Goal: Understand process/instructions: Learn how to perform a task or action

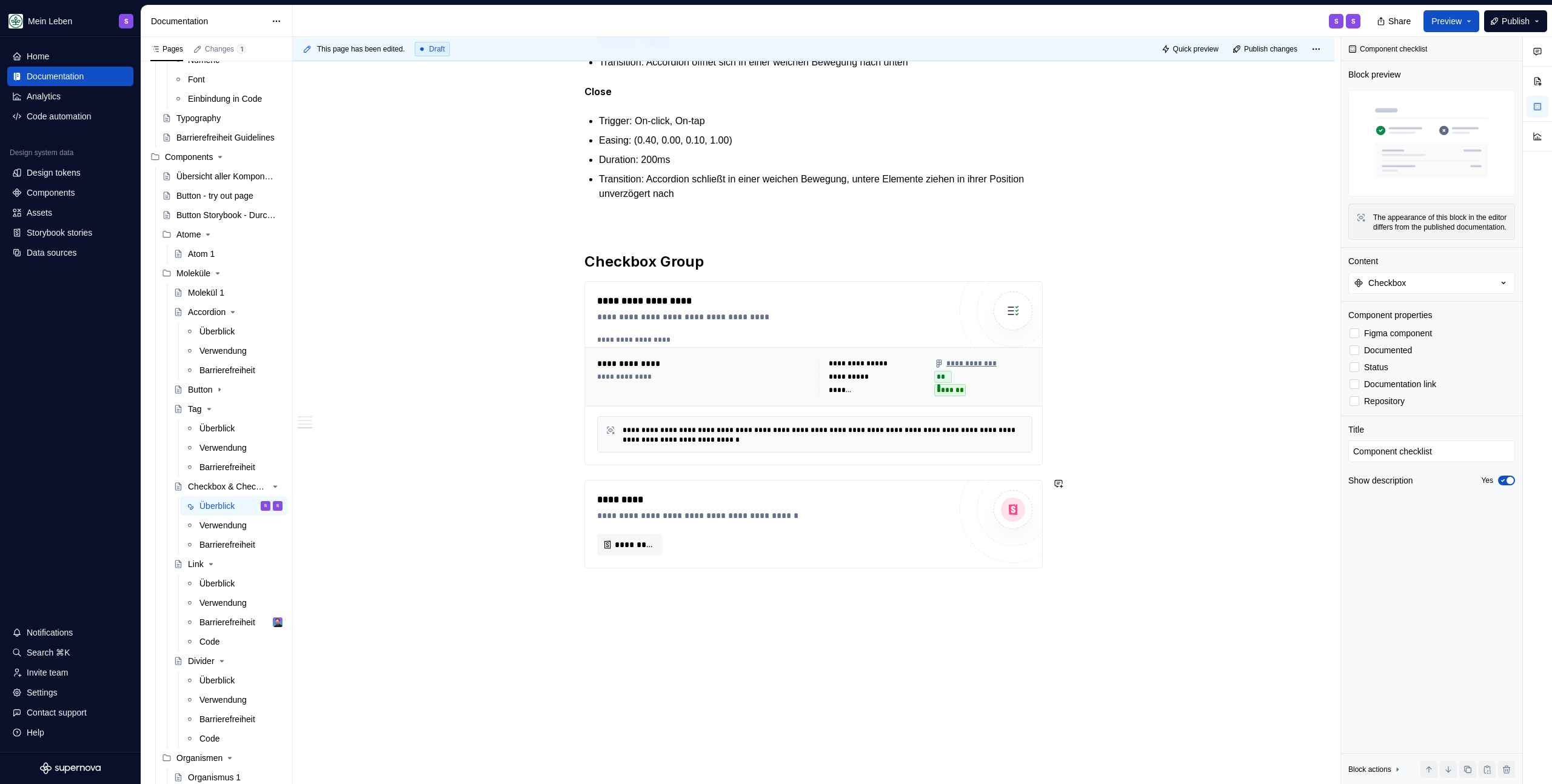
scroll to position [995, 0]
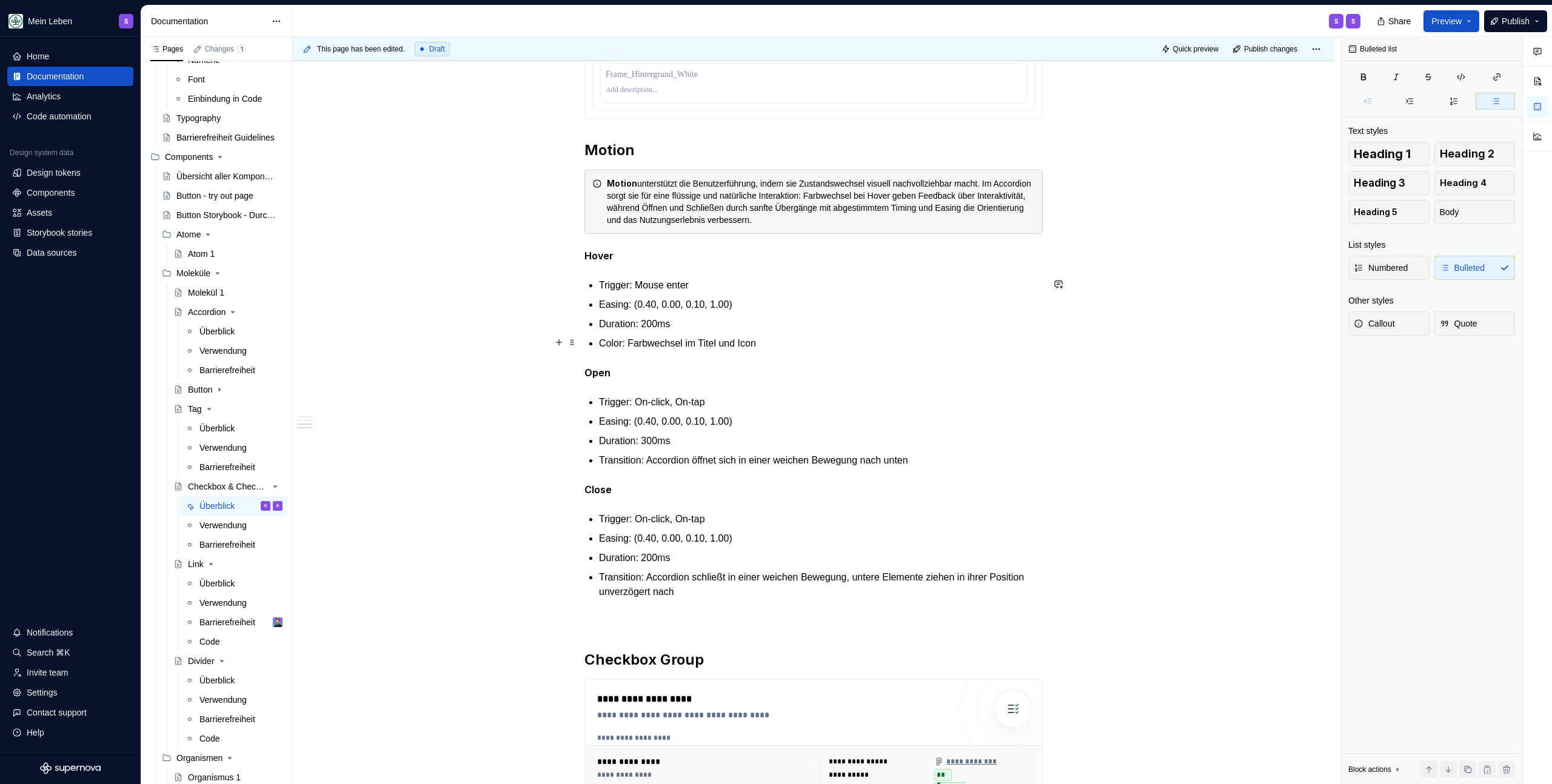
drag, startPoint x: 601, startPoint y: 284, endPoint x: 784, endPoint y: 335, distance: 190.0
click at [785, 336] on ul "Trigger: Mouse enter Easing: (0.40, 0.00, 0.10, 1.00) Duration: 200ms Color: Fa…" at bounding box center [821, 314] width 443 height 72
click at [728, 287] on p "Trigger: Mouse enter" at bounding box center [821, 285] width 443 height 15
click at [728, 288] on p "Trigger: Mouse enter" at bounding box center [821, 285] width 443 height 15
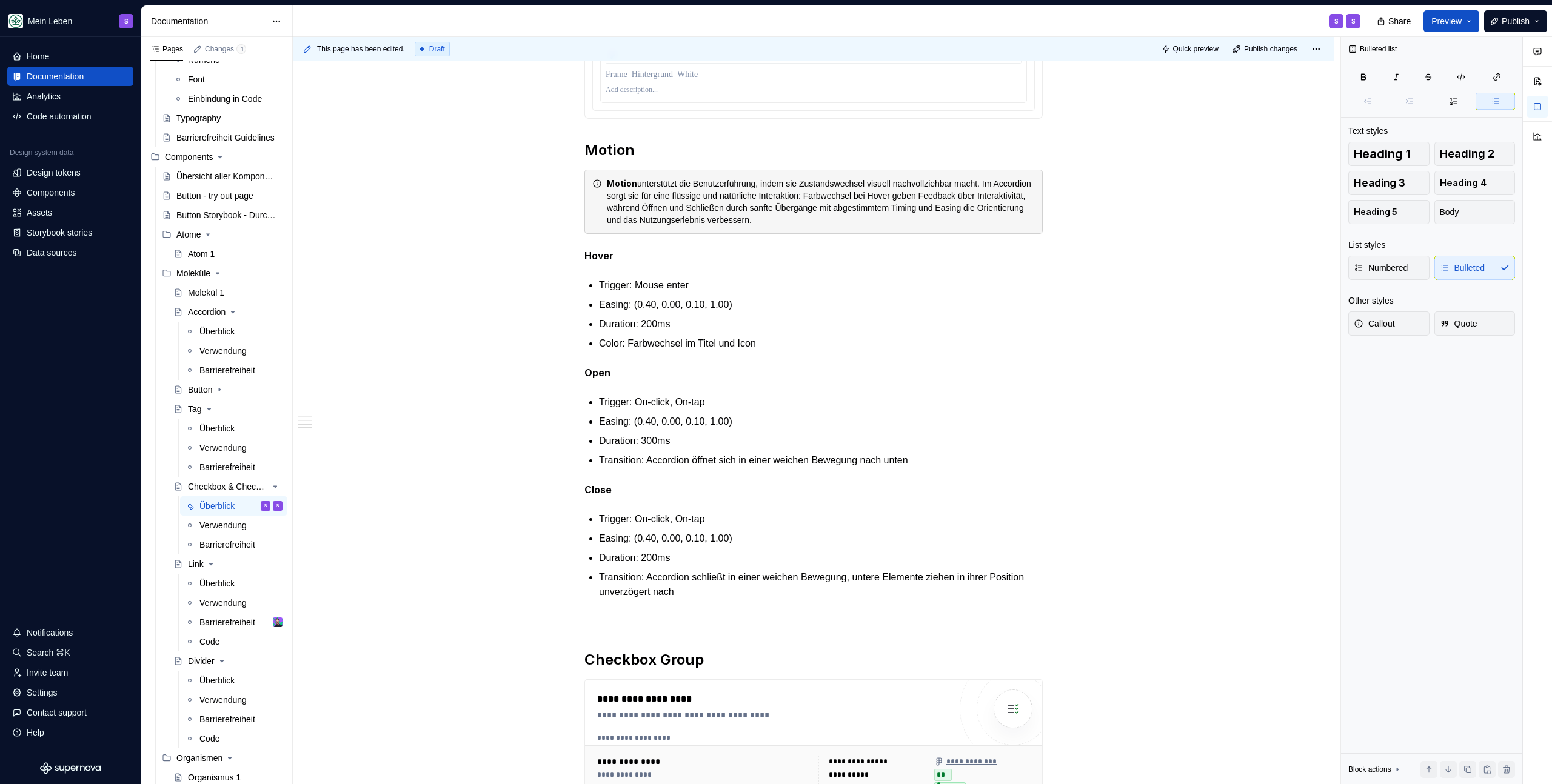
click at [660, 345] on p "Color: Farbwechsel im Titel und Icon" at bounding box center [821, 343] width 443 height 15
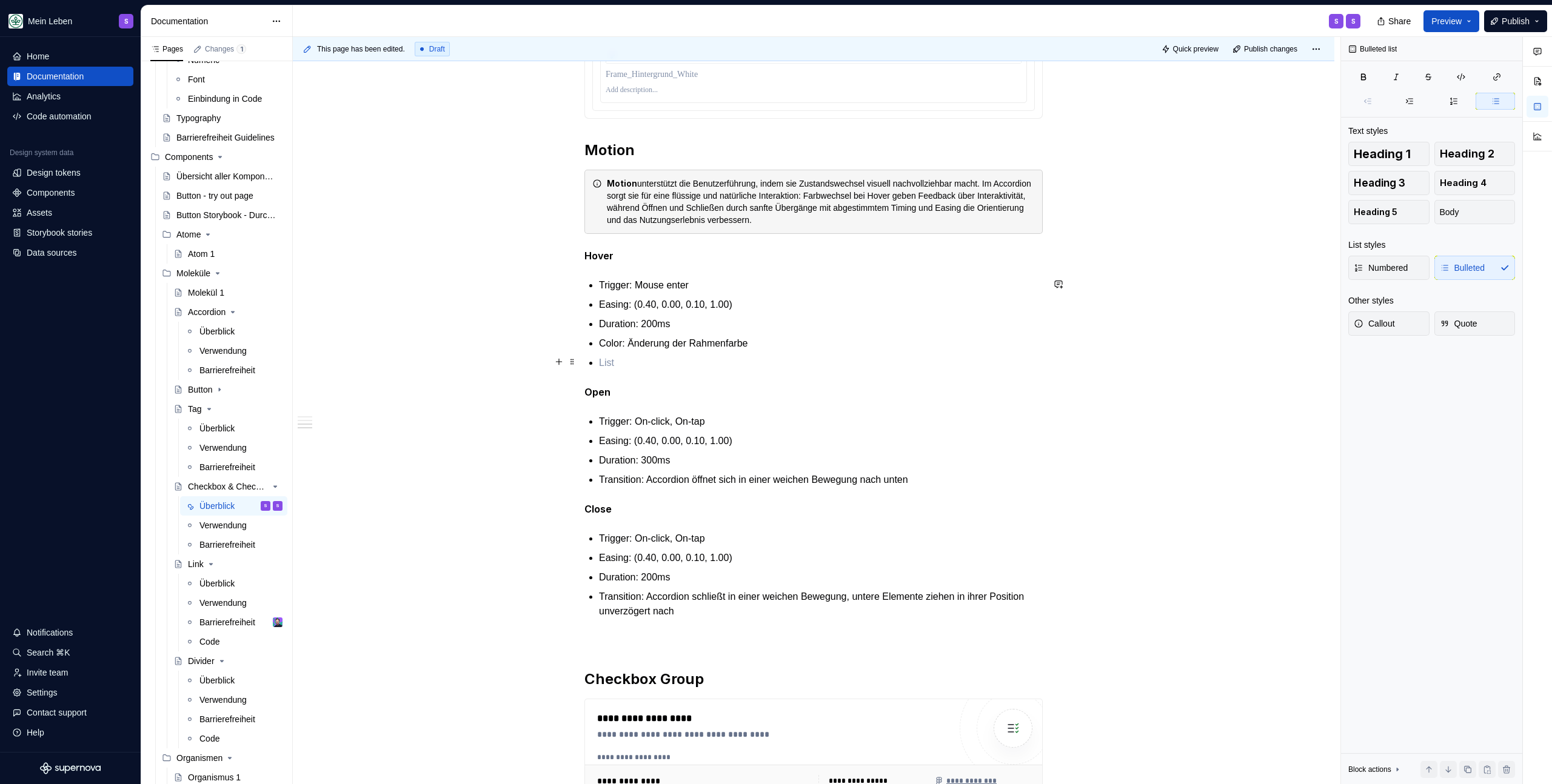
click at [614, 365] on p at bounding box center [821, 363] width 443 height 15
click at [487, 396] on div "**********" at bounding box center [814, 258] width 1042 height 2057
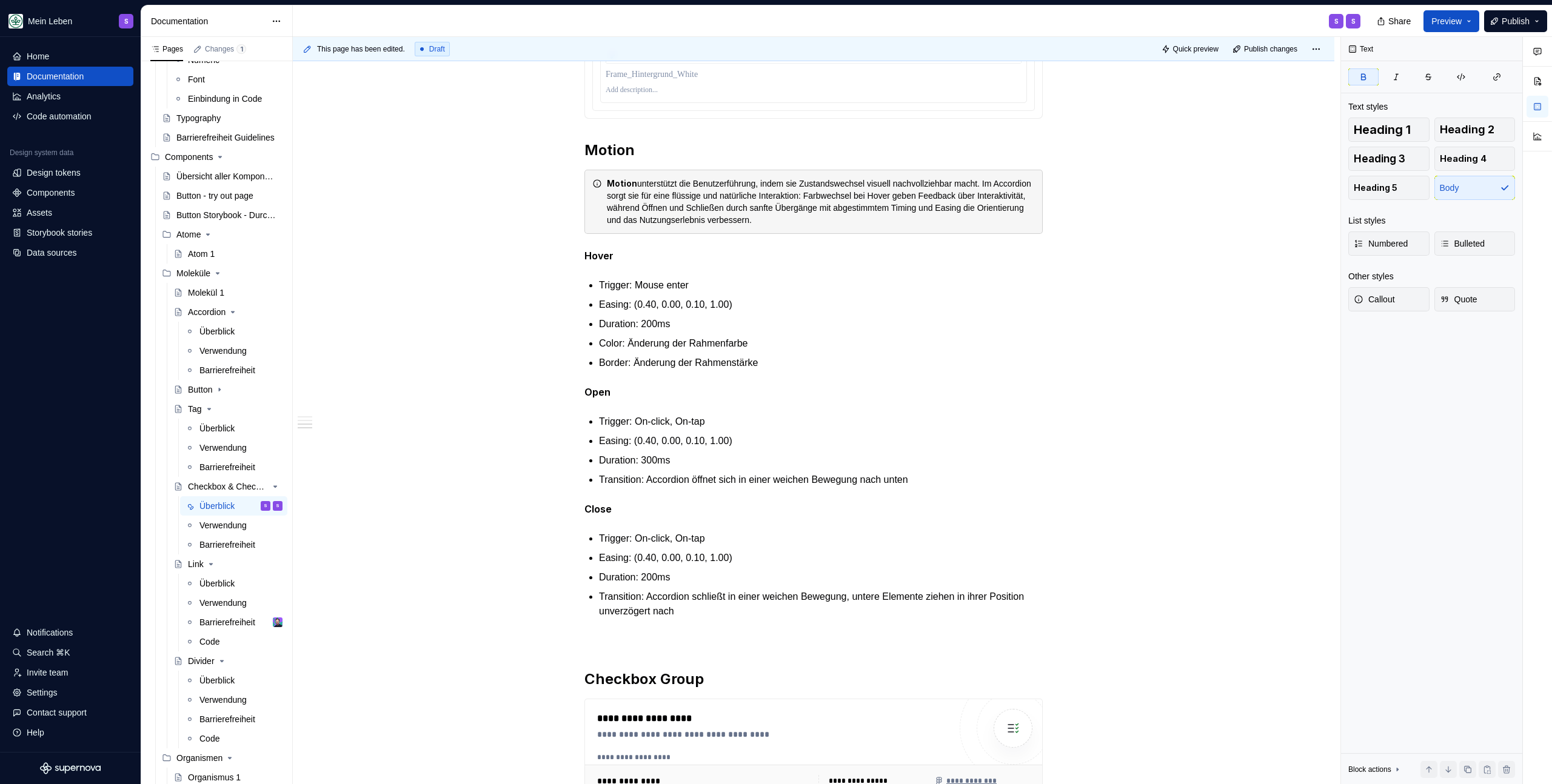
click at [596, 388] on strong "Open" at bounding box center [597, 392] width 26 height 12
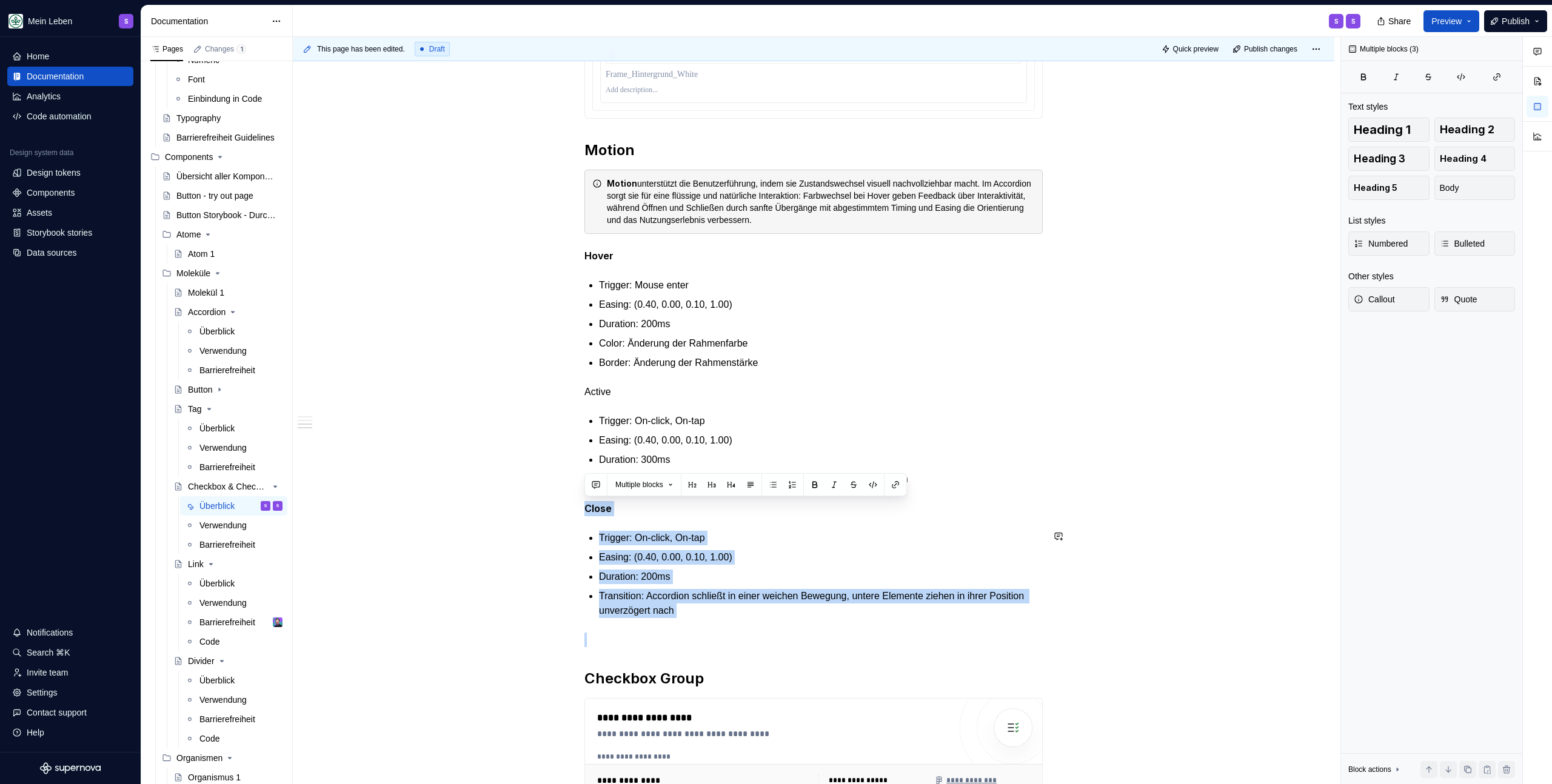
drag, startPoint x: 587, startPoint y: 508, endPoint x: 827, endPoint y: 636, distance: 272.0
click at [827, 636] on div "**********" at bounding box center [813, 148] width 458 height 1778
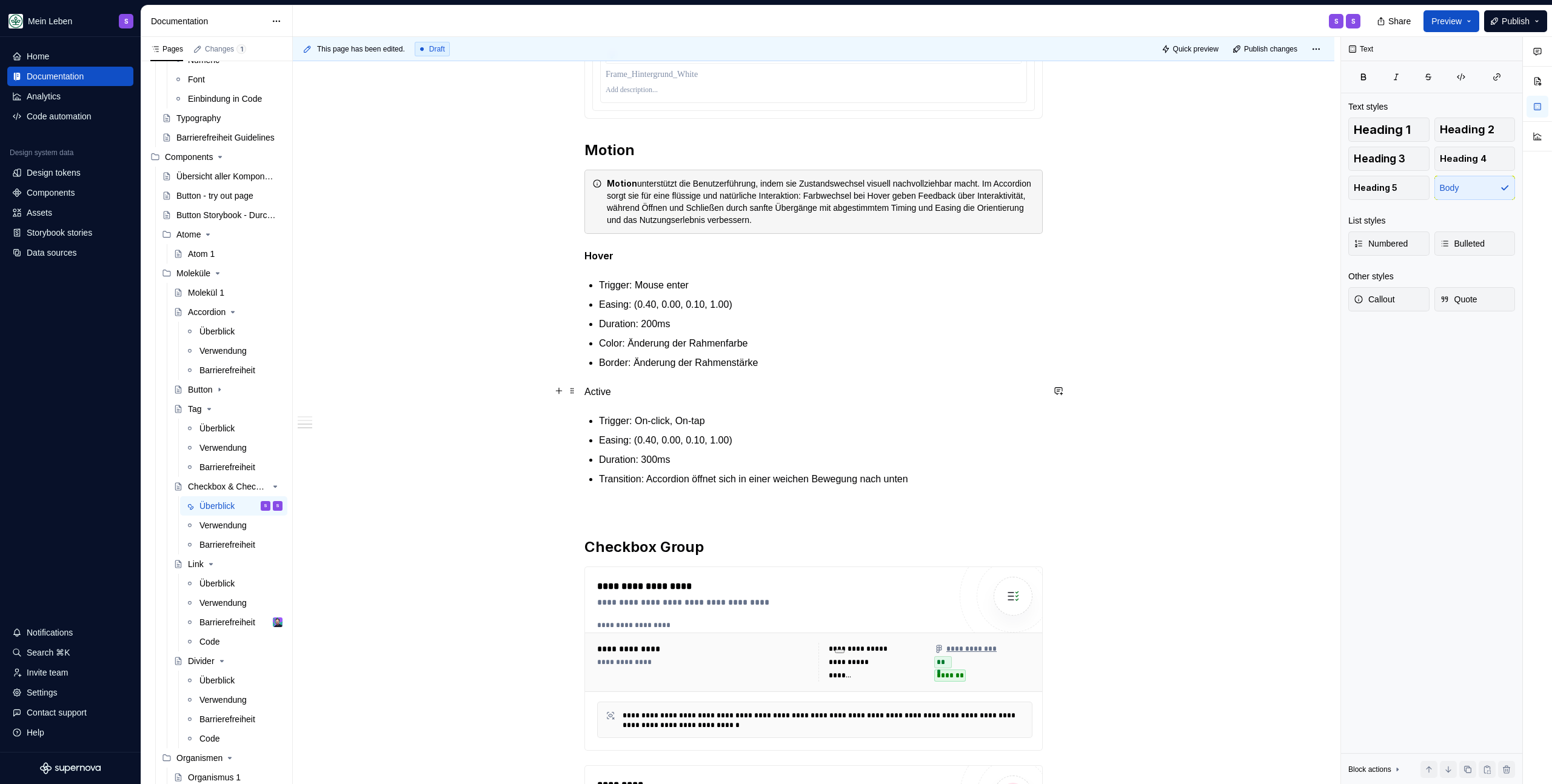
click at [602, 391] on p "Active" at bounding box center [813, 392] width 458 height 15
click at [610, 258] on strong "Hover" at bounding box center [598, 255] width 29 height 12
click at [607, 257] on strong "Hover" at bounding box center [598, 255] width 29 height 12
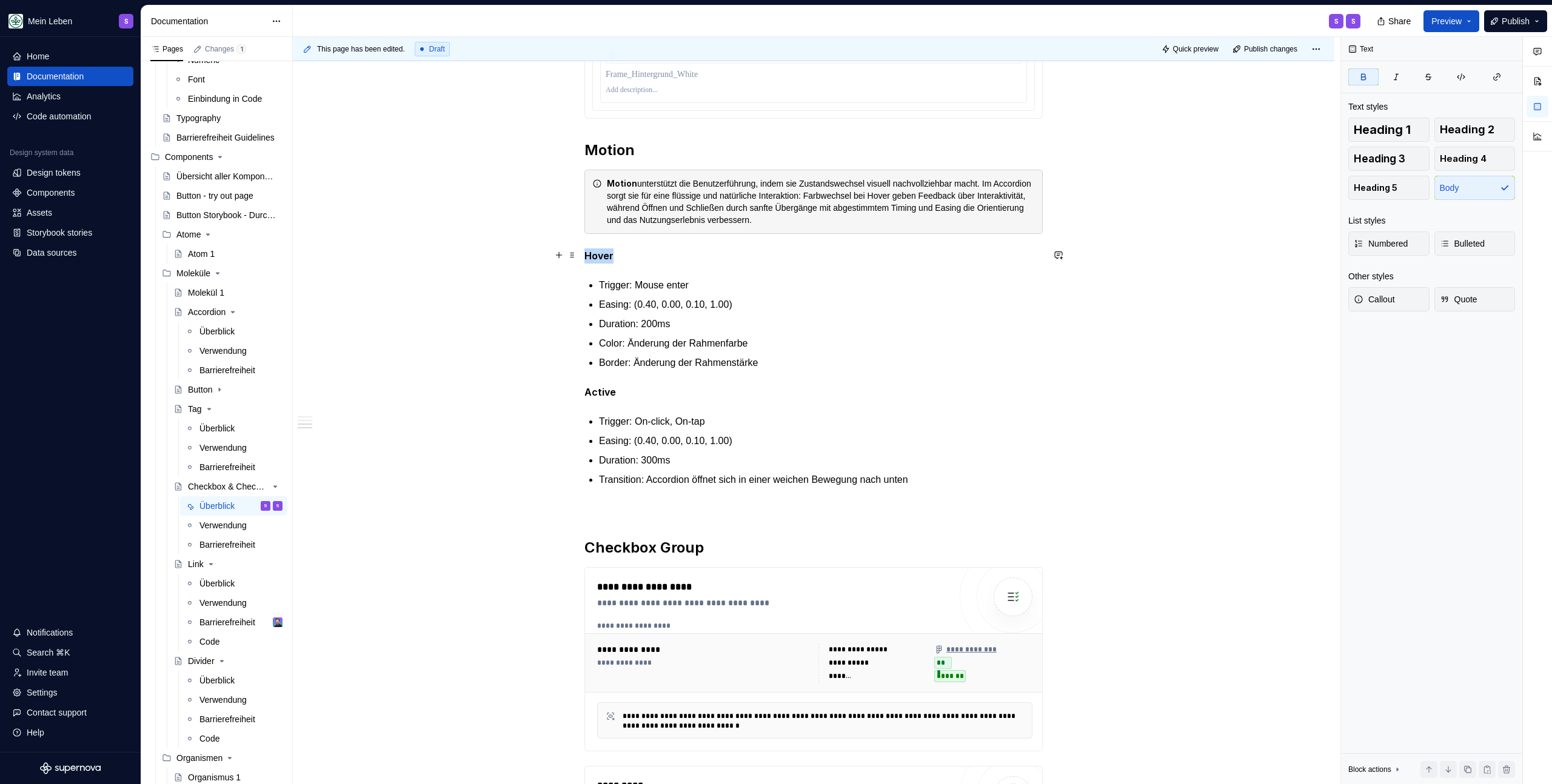
click at [607, 257] on strong "Hover" at bounding box center [598, 255] width 29 height 12
click at [632, 390] on p "Active" at bounding box center [813, 393] width 458 height 15
type textarea "*"
click at [624, 421] on p "Trigger: On-click, On-tap" at bounding box center [821, 422] width 443 height 15
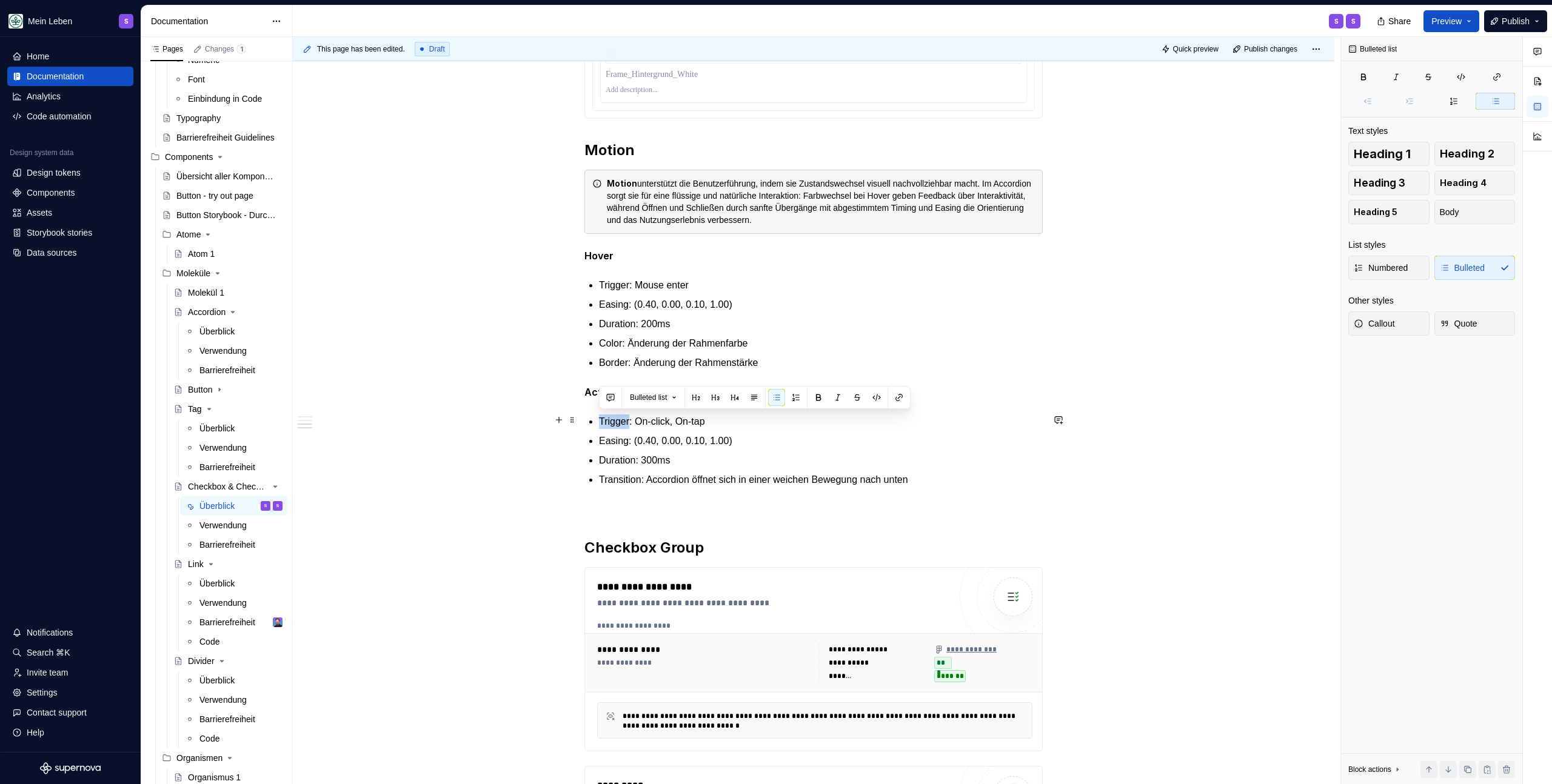
click at [624, 421] on p "Trigger: On-click, On-tap" at bounding box center [821, 422] width 443 height 15
click at [718, 453] on p "Duration: 300ms" at bounding box center [821, 460] width 443 height 15
drag, startPoint x: 648, startPoint y: 456, endPoint x: 655, endPoint y: 522, distance: 66.4
click at [648, 456] on p "Duration: 300ms" at bounding box center [821, 460] width 443 height 15
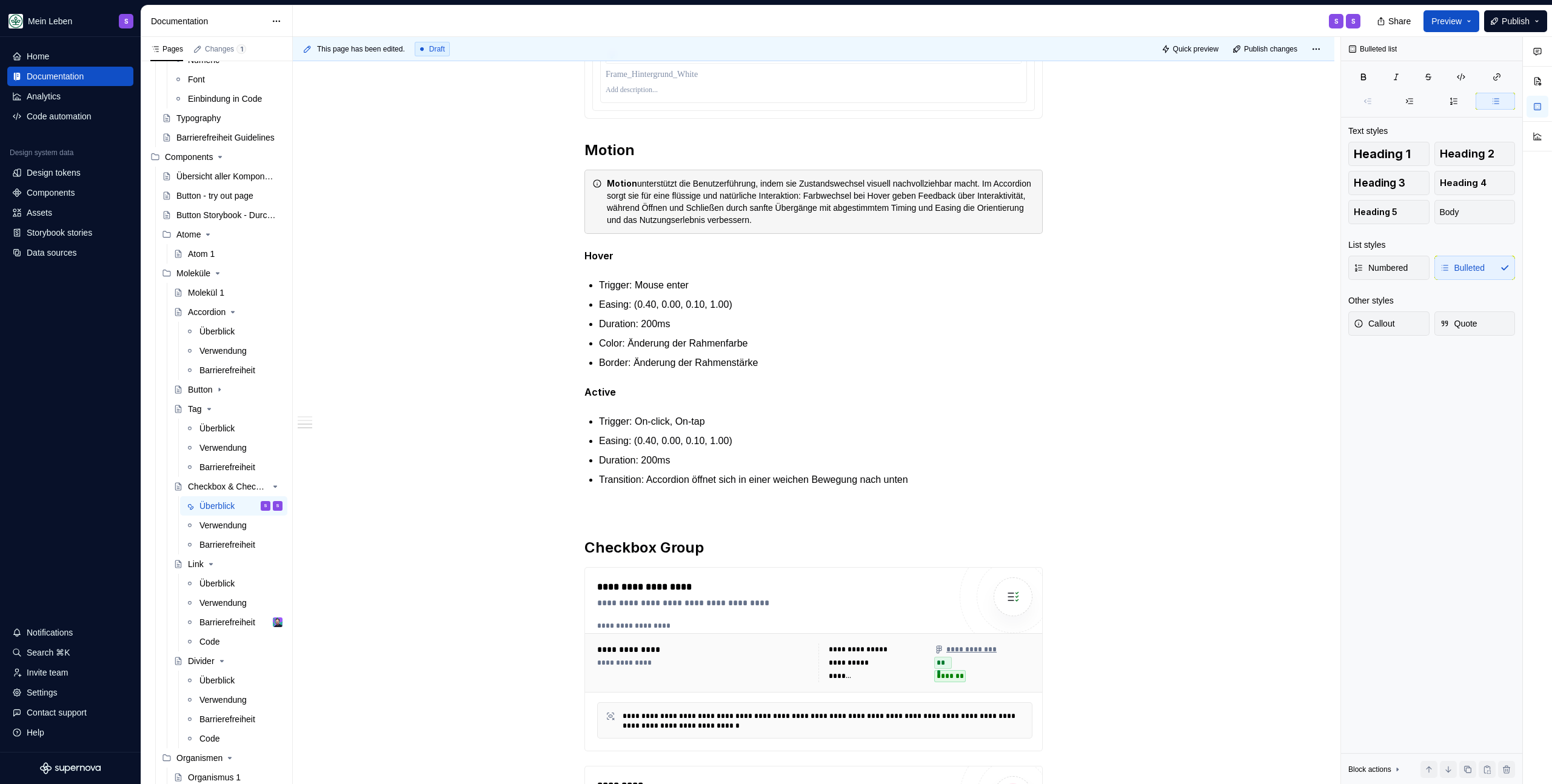
click at [662, 483] on p "Transition: Accordion öffnet sich in einer weichen Bewegung nach unten" at bounding box center [821, 480] width 443 height 15
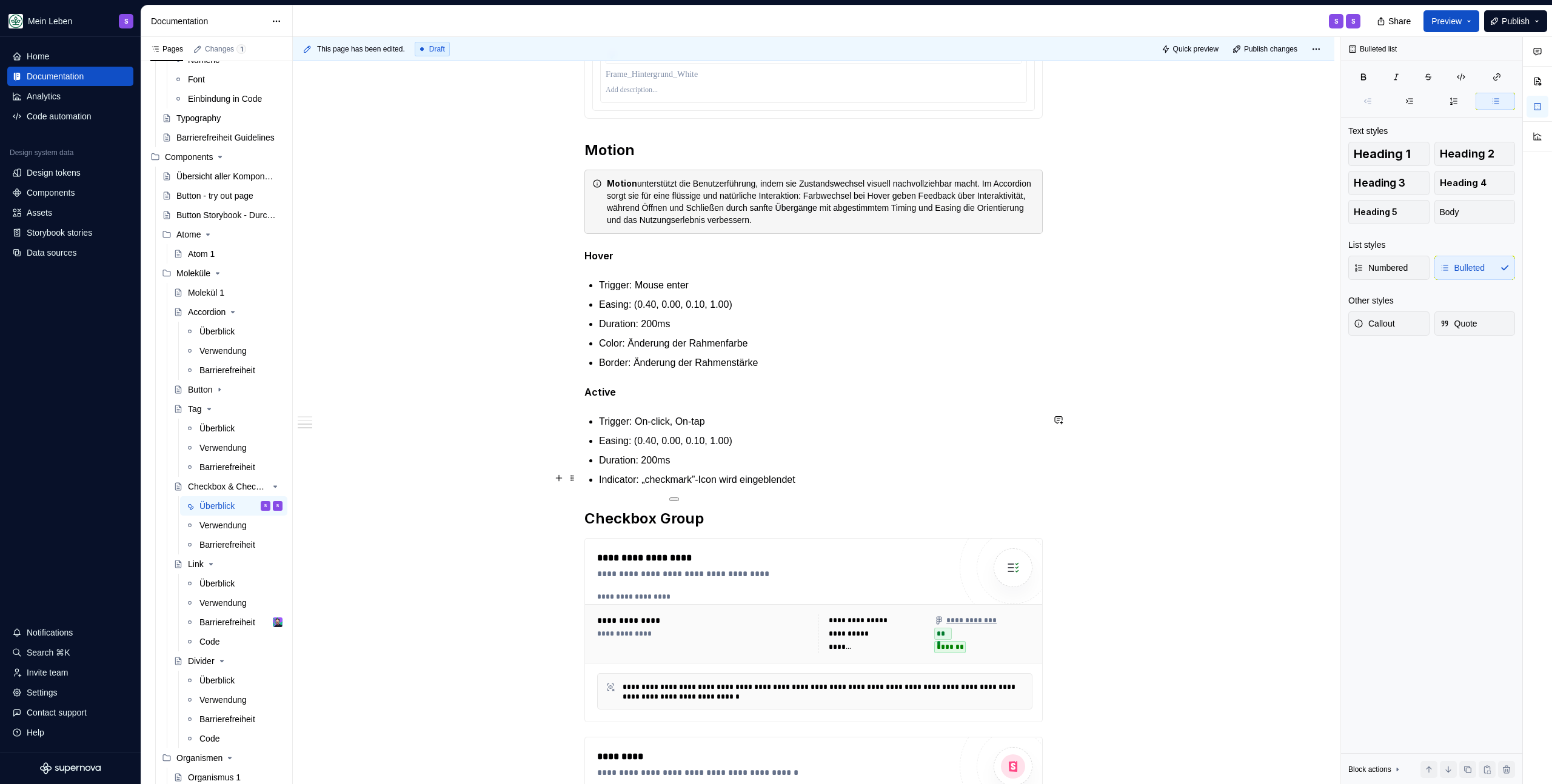
click at [852, 479] on p "Indicator: „checkmark”-Icon wird eingeblendet" at bounding box center [821, 480] width 443 height 15
click at [705, 476] on p "Indicator: „checkmark”-Icon wird eingeblendet" at bounding box center [821, 480] width 443 height 15
click at [716, 479] on p "Indicator: Checkmark-Icon wird eingeblendet" at bounding box center [821, 480] width 443 height 15
click at [843, 461] on p "Duration: 200ms" at bounding box center [821, 460] width 443 height 15
click at [837, 474] on p "Indicator: Checkmark-Icon wird eingeblendet" at bounding box center [821, 480] width 443 height 15
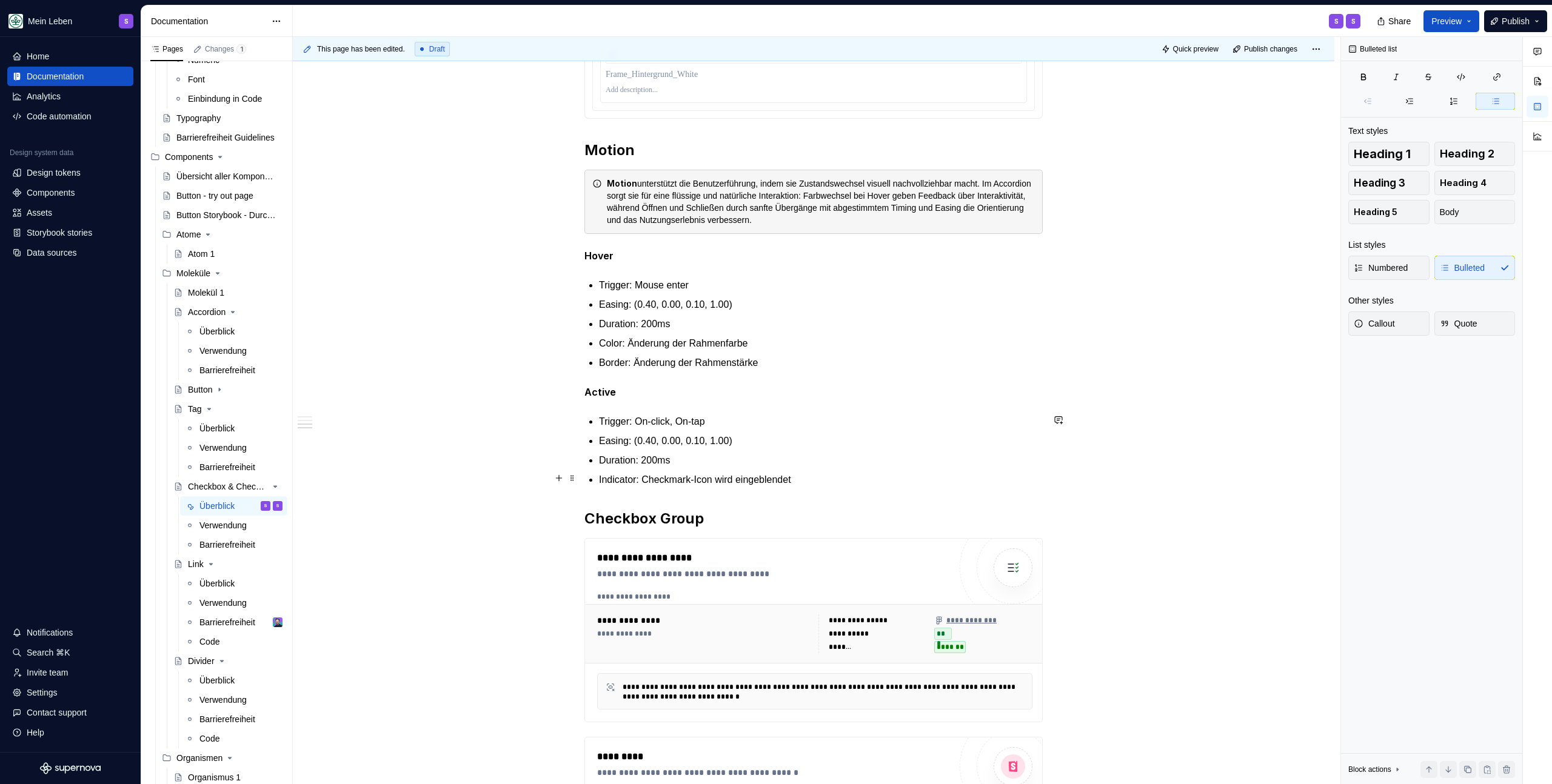
click at [670, 478] on p "Indicator: Checkmark-Icon wird eingeblendet" at bounding box center [821, 480] width 443 height 15
click at [669, 478] on p "Indicator: Checkmark-Icon wird eingeblendet" at bounding box center [821, 480] width 443 height 15
click at [854, 483] on p "Indicator: Checkmark-Icon wird eingeblendet" at bounding box center [821, 480] width 443 height 15
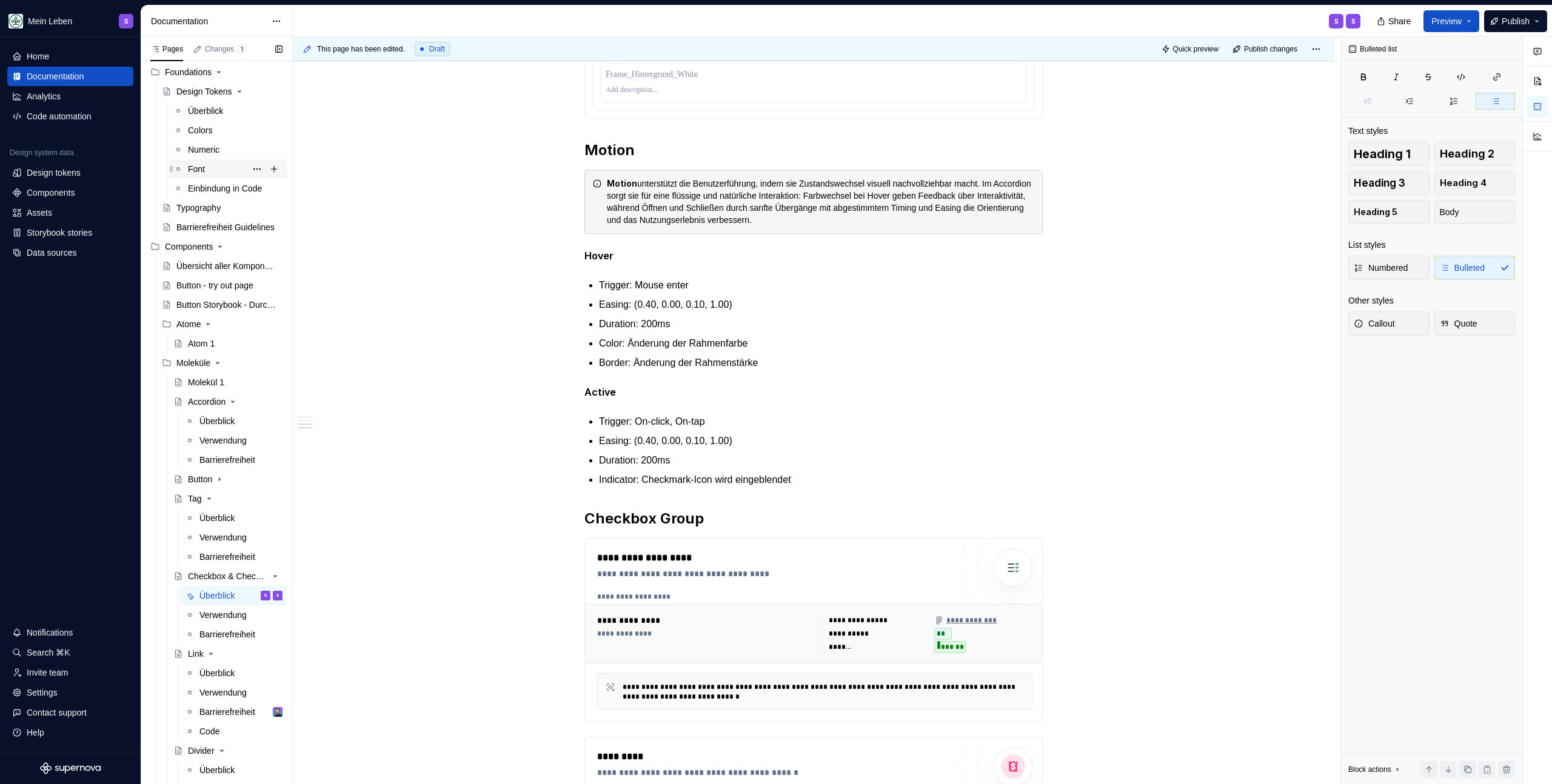
scroll to position [0, 0]
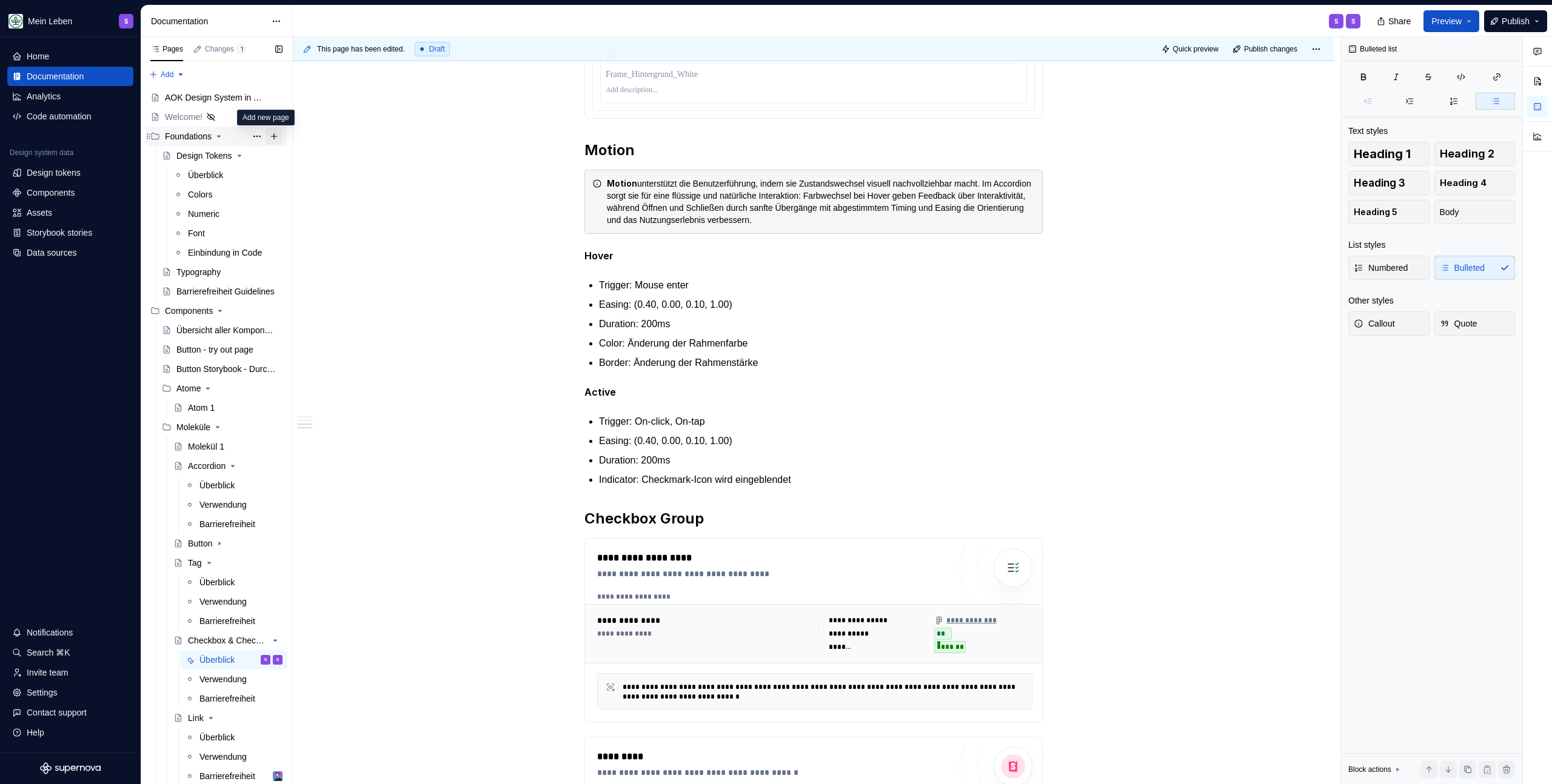
click at [268, 137] on button "Page tree" at bounding box center [274, 137] width 17 height 17
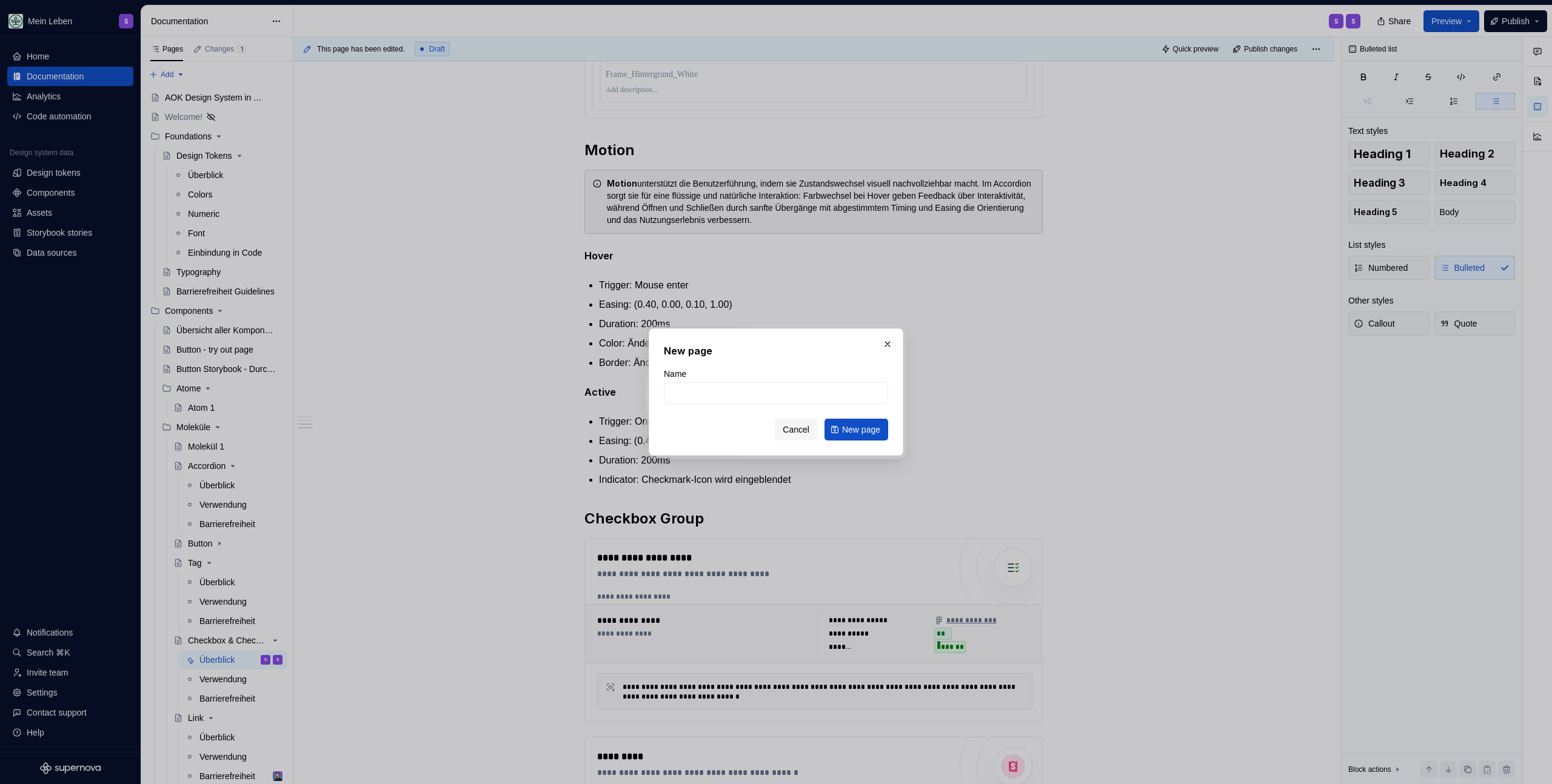
type textarea "*"
type input "Icons"
click at [855, 431] on span "New page" at bounding box center [861, 429] width 38 height 12
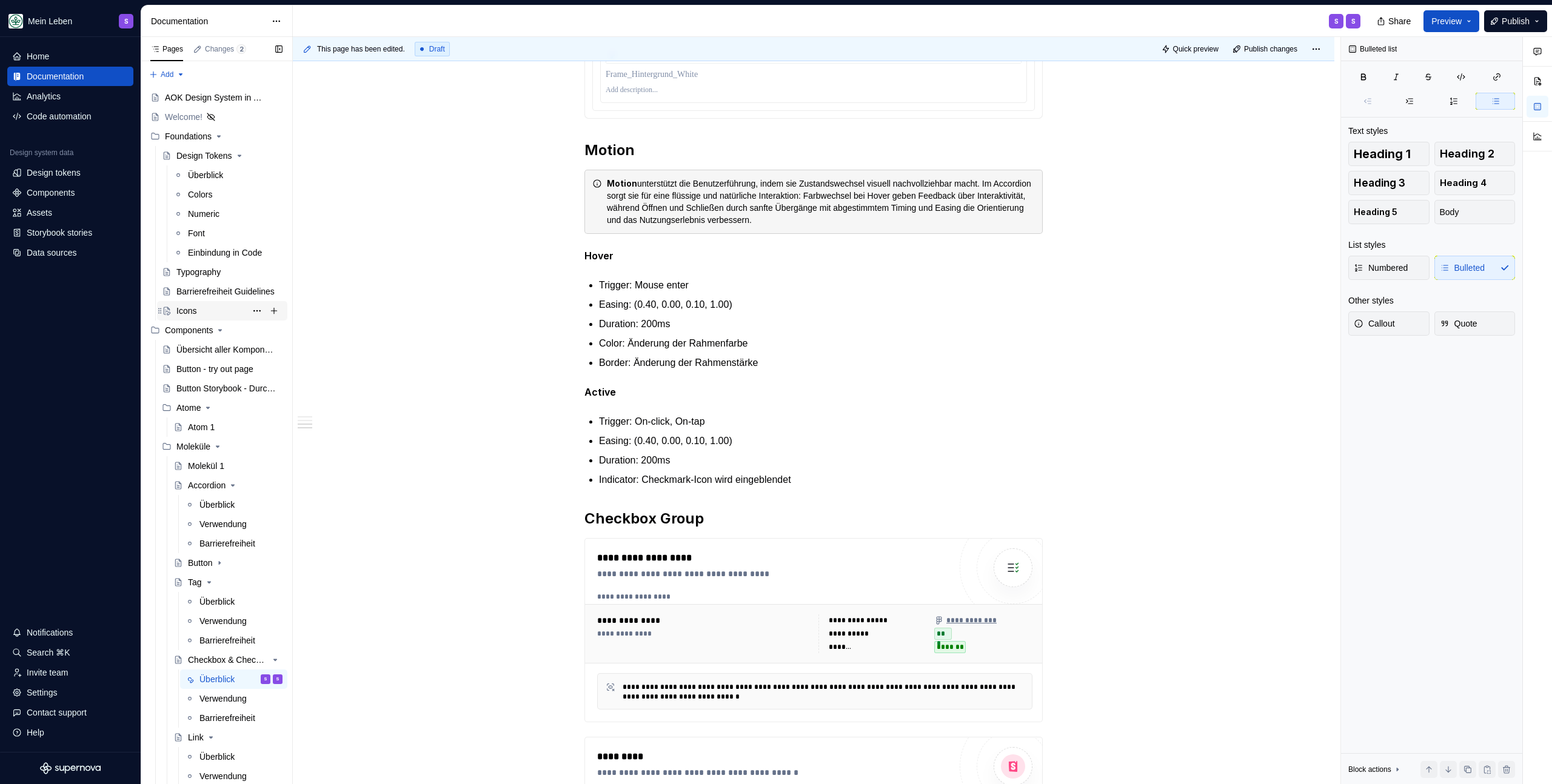
type textarea "*"
